Goal: Find specific page/section: Find specific page/section

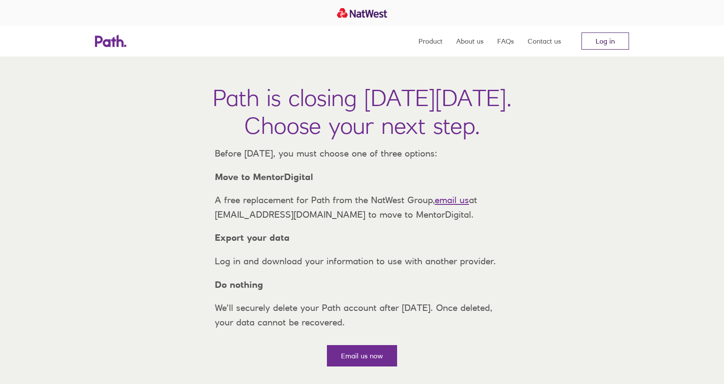
click at [608, 44] on link "Log in" at bounding box center [605, 41] width 47 height 17
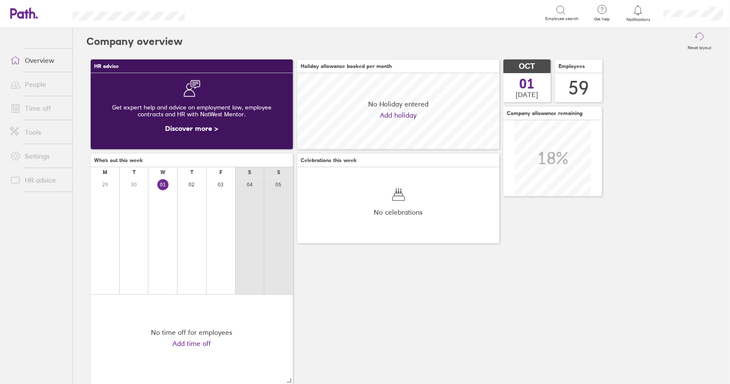
scroll to position [76, 202]
click at [39, 107] on link "Time off" at bounding box center [37, 108] width 69 height 17
